Goal: Task Accomplishment & Management: Use online tool/utility

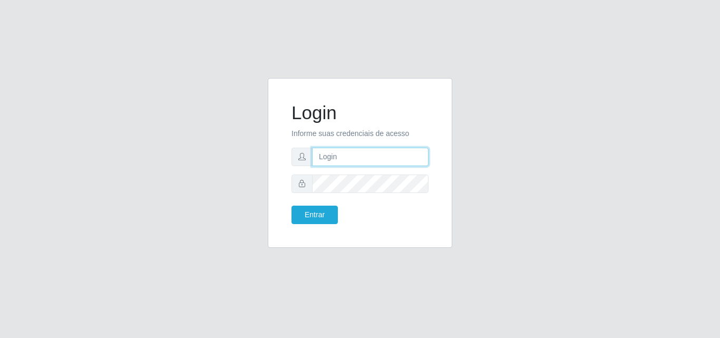
type input "[EMAIL_ADDRESS][DOMAIN_NAME]"
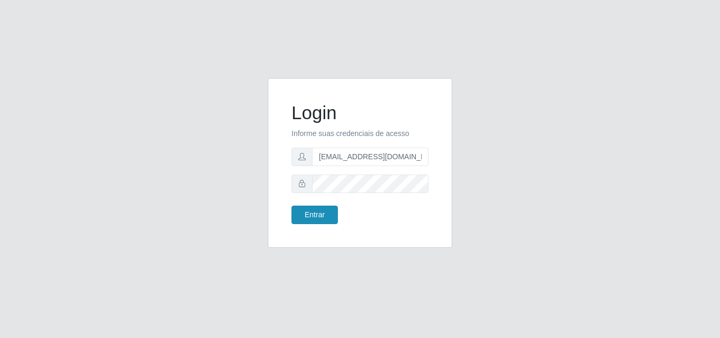
drag, startPoint x: 320, startPoint y: 227, endPoint x: 318, endPoint y: 215, distance: 12.2
click at [320, 226] on div "Login Informe suas credenciais de acesso [EMAIL_ADDRESS][DOMAIN_NAME] Entrar" at bounding box center [360, 162] width 158 height 143
click at [318, 214] on button "Entrar" at bounding box center [315, 215] width 46 height 18
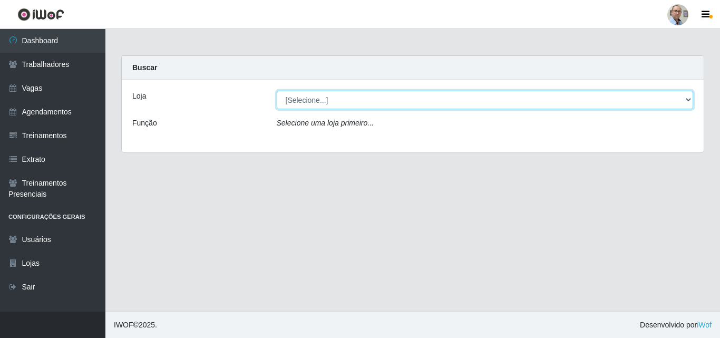
click at [666, 101] on select "[Selecione...] Mar Vermelho - Loja 04" at bounding box center [485, 100] width 417 height 18
select select "251"
click at [277, 91] on select "[Selecione...] Mar Vermelho - Loja 04" at bounding box center [485, 100] width 417 height 18
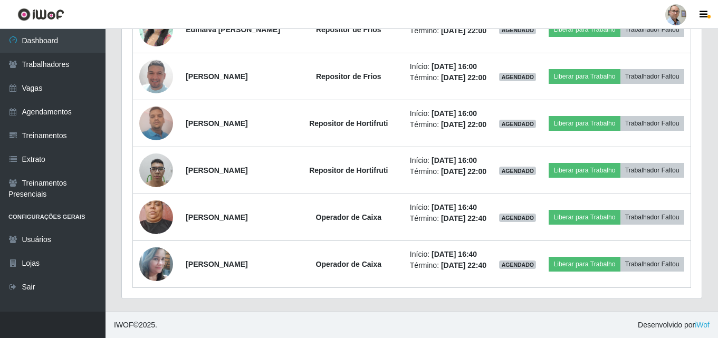
scroll to position [1888, 0]
